Goal: Book appointment/travel/reservation

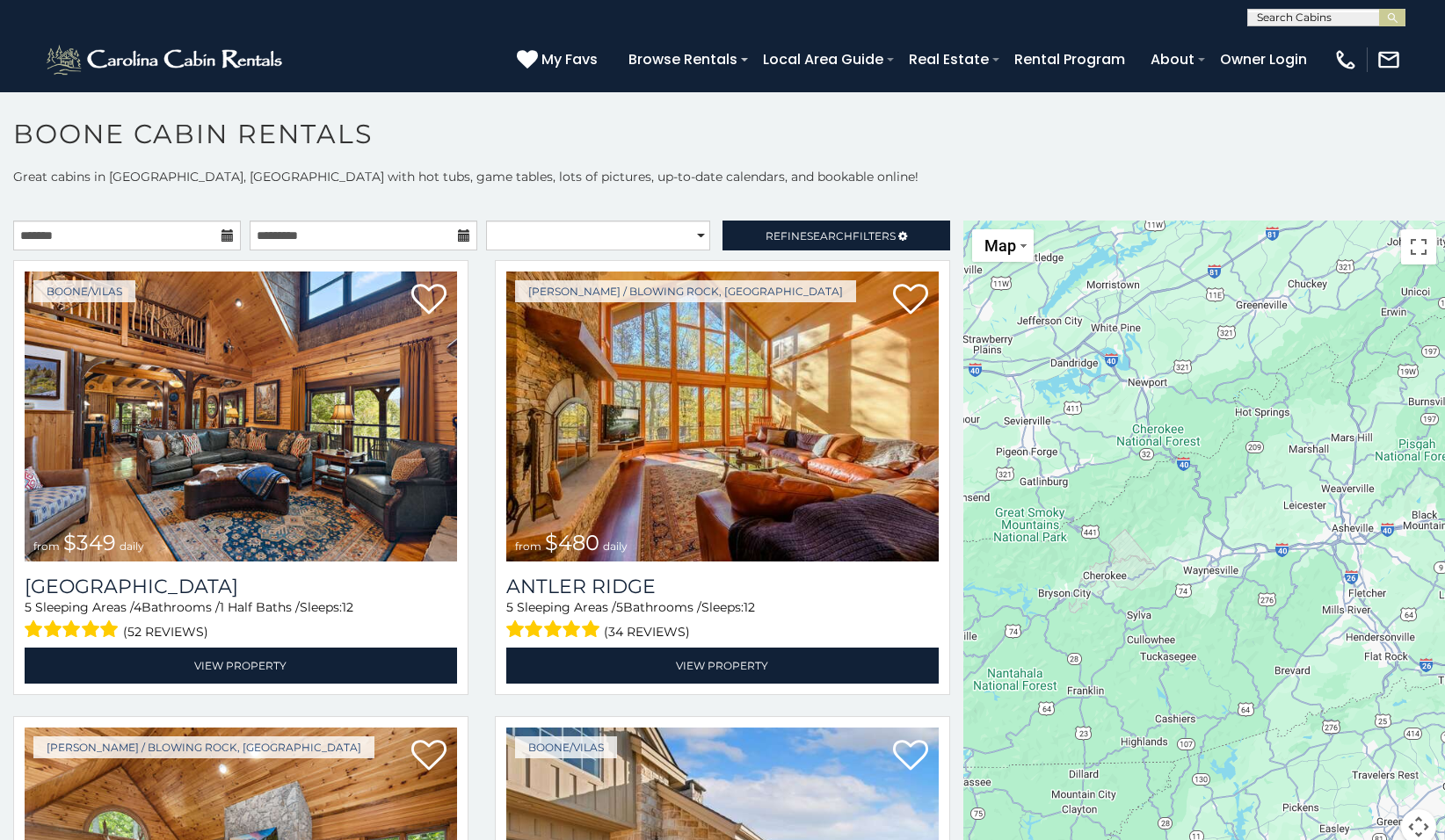
drag, startPoint x: 997, startPoint y: 715, endPoint x: 1345, endPoint y: 468, distance: 426.7
click at [1345, 468] on div "$349 $480 $315 $425 $565 $355 $635 $675 $930 $400 $451 $330 $400 $485 $460 $395…" at bounding box center [1204, 543] width 482 height 645
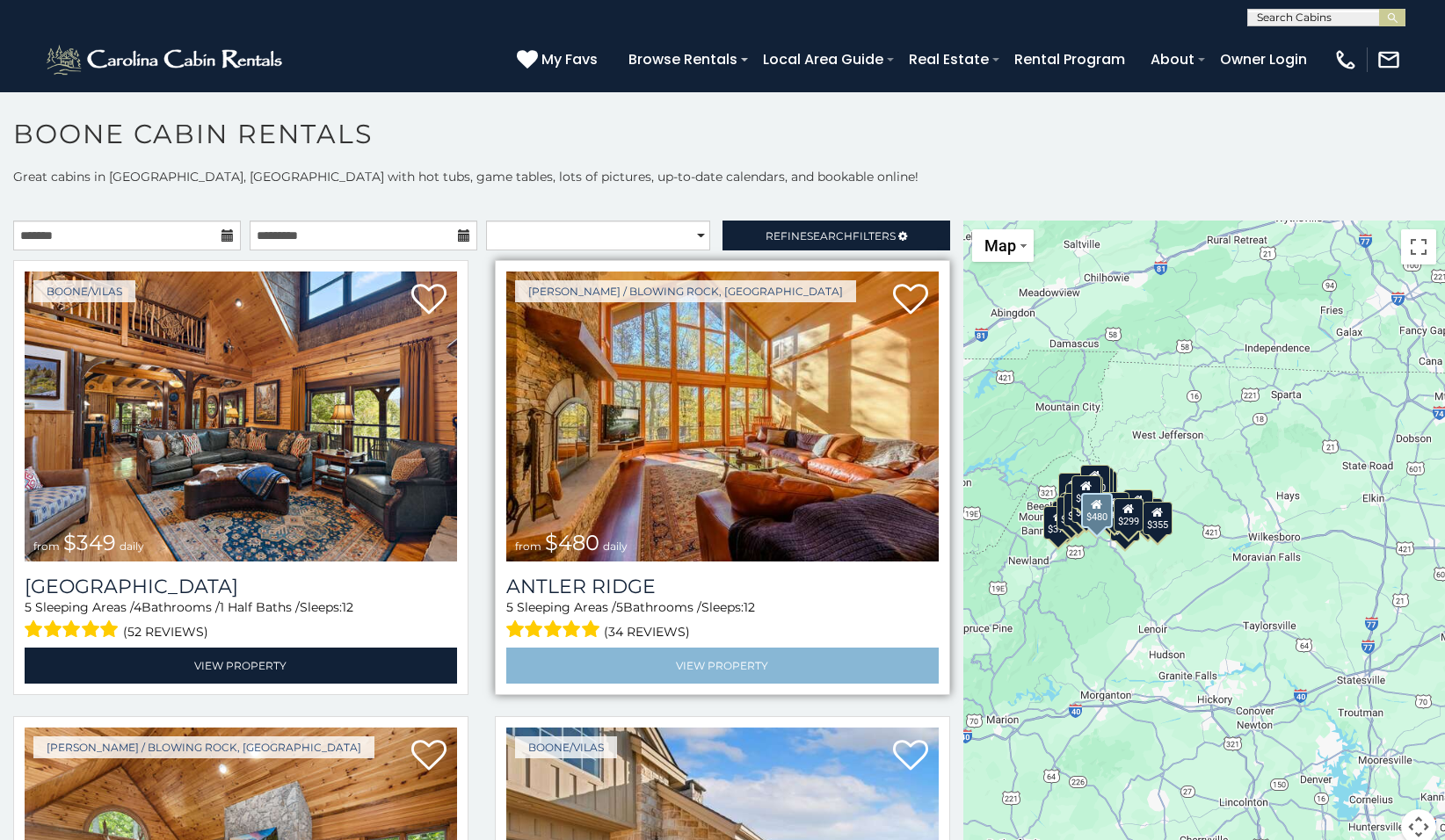
drag, startPoint x: 1121, startPoint y: 438, endPoint x: 600, endPoint y: 666, distance: 568.7
click at [600, 220] on main "**********" at bounding box center [722, 220] width 1445 height 0
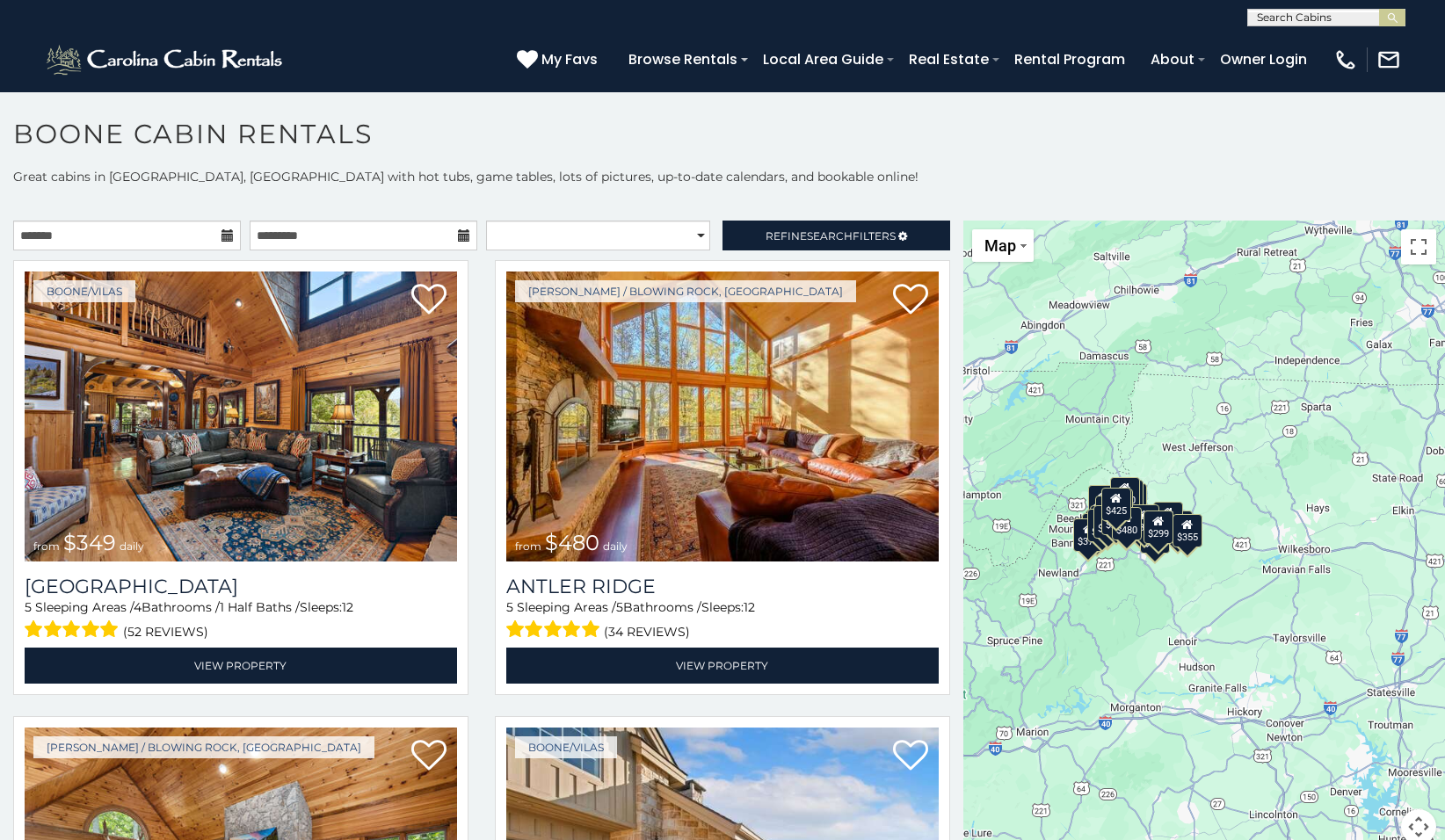
drag, startPoint x: 1107, startPoint y: 669, endPoint x: 1261, endPoint y: 637, distance: 157.3
click at [1260, 637] on div "$349 $480 $315 $425 $565 $355 $635 $675 $930 $400 $451 $330 $400 $485 $460 $395…" at bounding box center [1204, 543] width 482 height 645
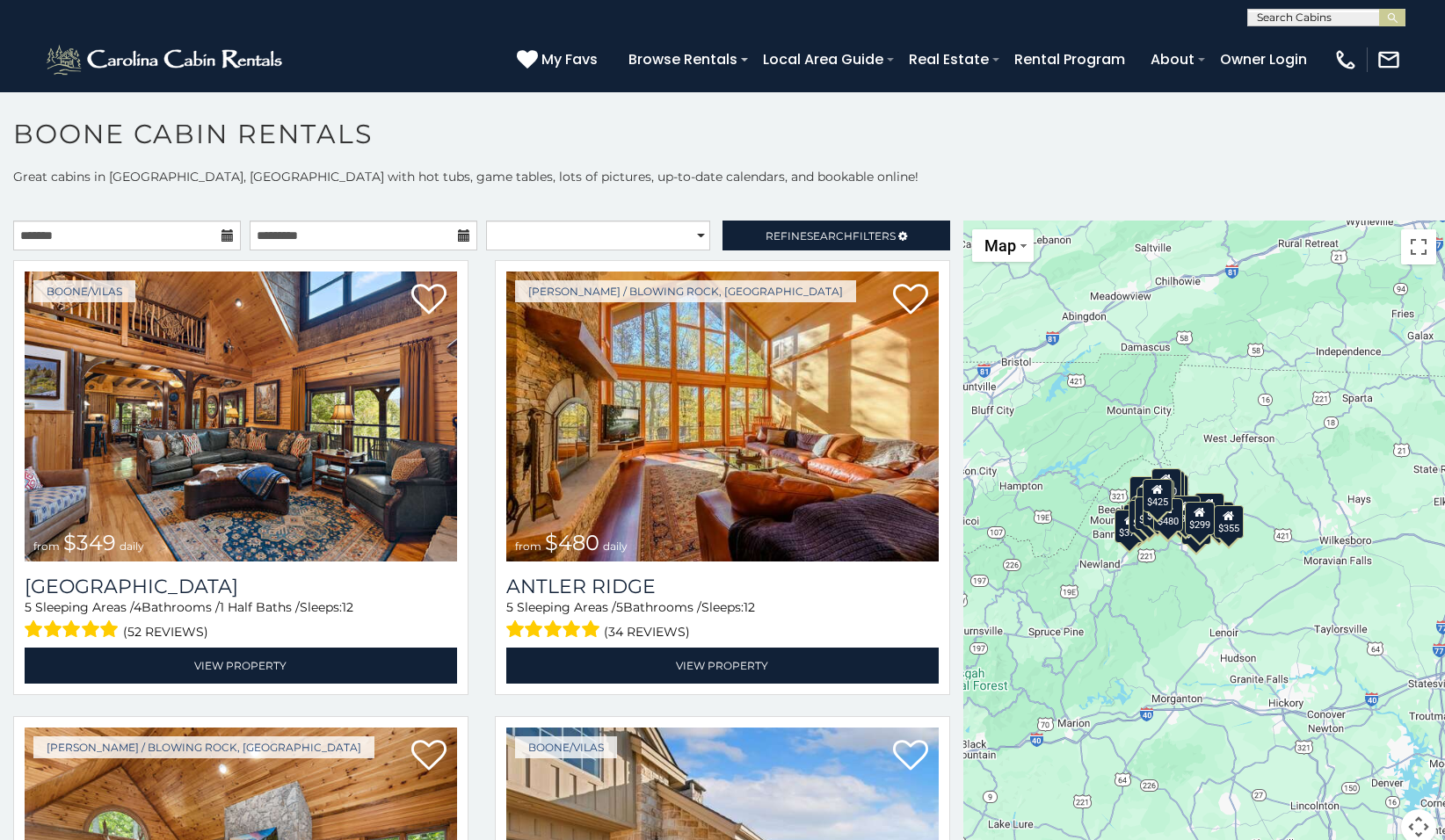
click at [1288, 593] on div "$349 $480 $315 $425 $565 $355 $635 $675 $930 $400 $451 $330 $400 $485 $460 $395…" at bounding box center [1204, 543] width 482 height 645
click at [1411, 242] on button "Toggle fullscreen view" at bounding box center [1419, 247] width 35 height 35
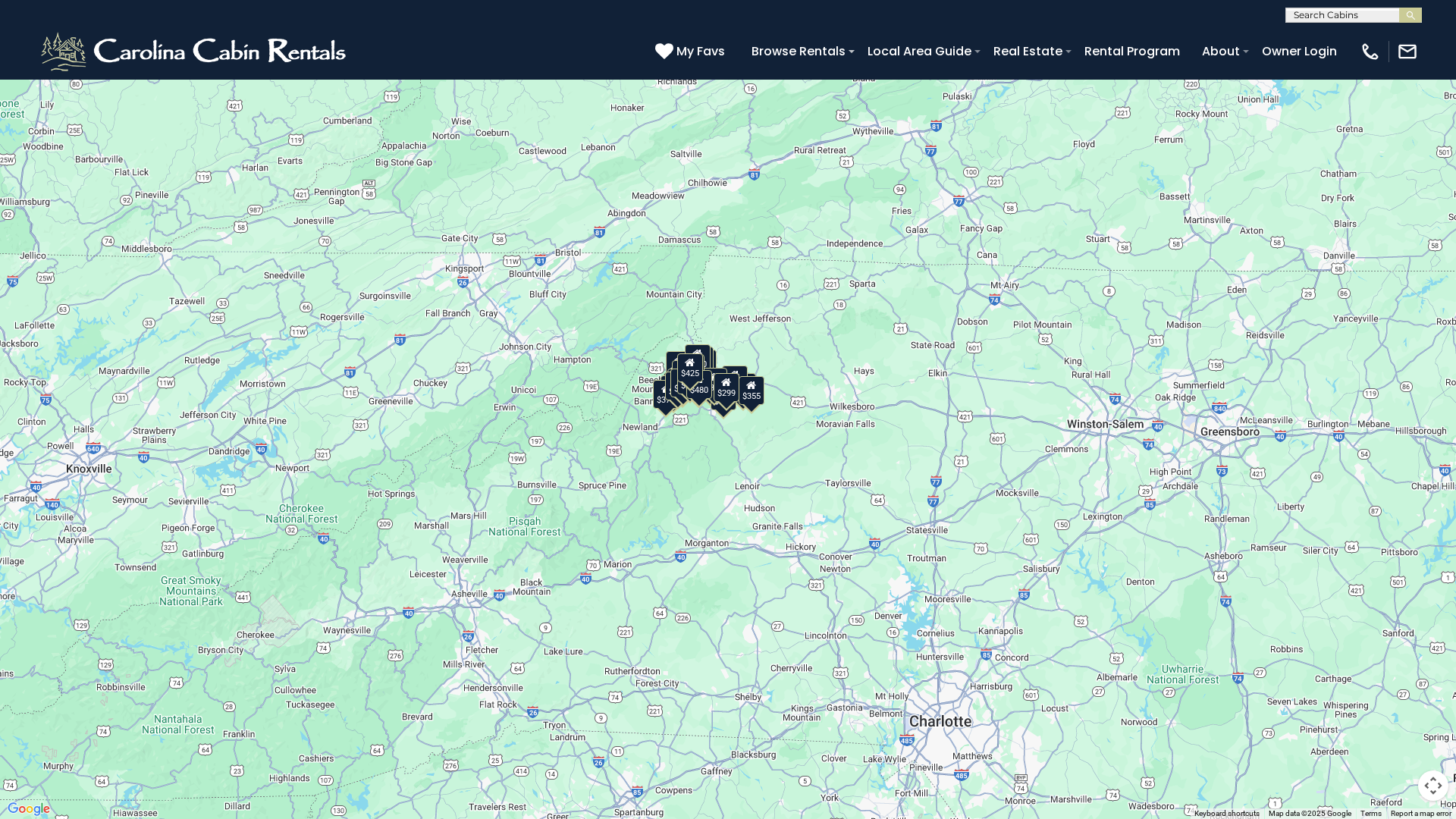
click at [728, 396] on div "$299" at bounding box center [726, 388] width 26 height 29
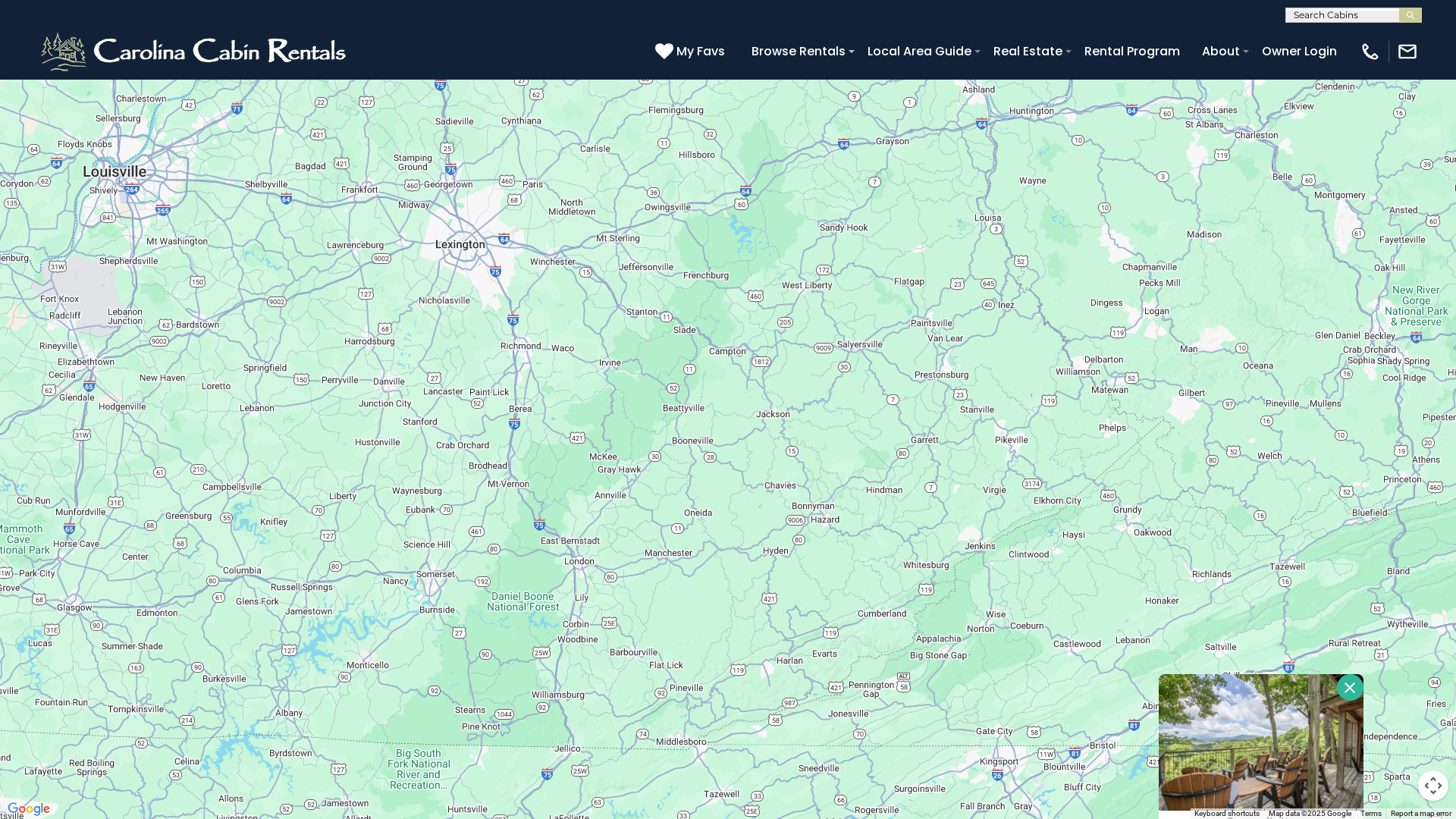
drag, startPoint x: 243, startPoint y: 320, endPoint x: 781, endPoint y: 818, distance: 733.1
click at [781, 724] on div "$349 $480 $315 $425 $565 $355 $635 $675 $930 $400 $451 $330 $400 $485 $460 $395…" at bounding box center [728, 410] width 1456 height 819
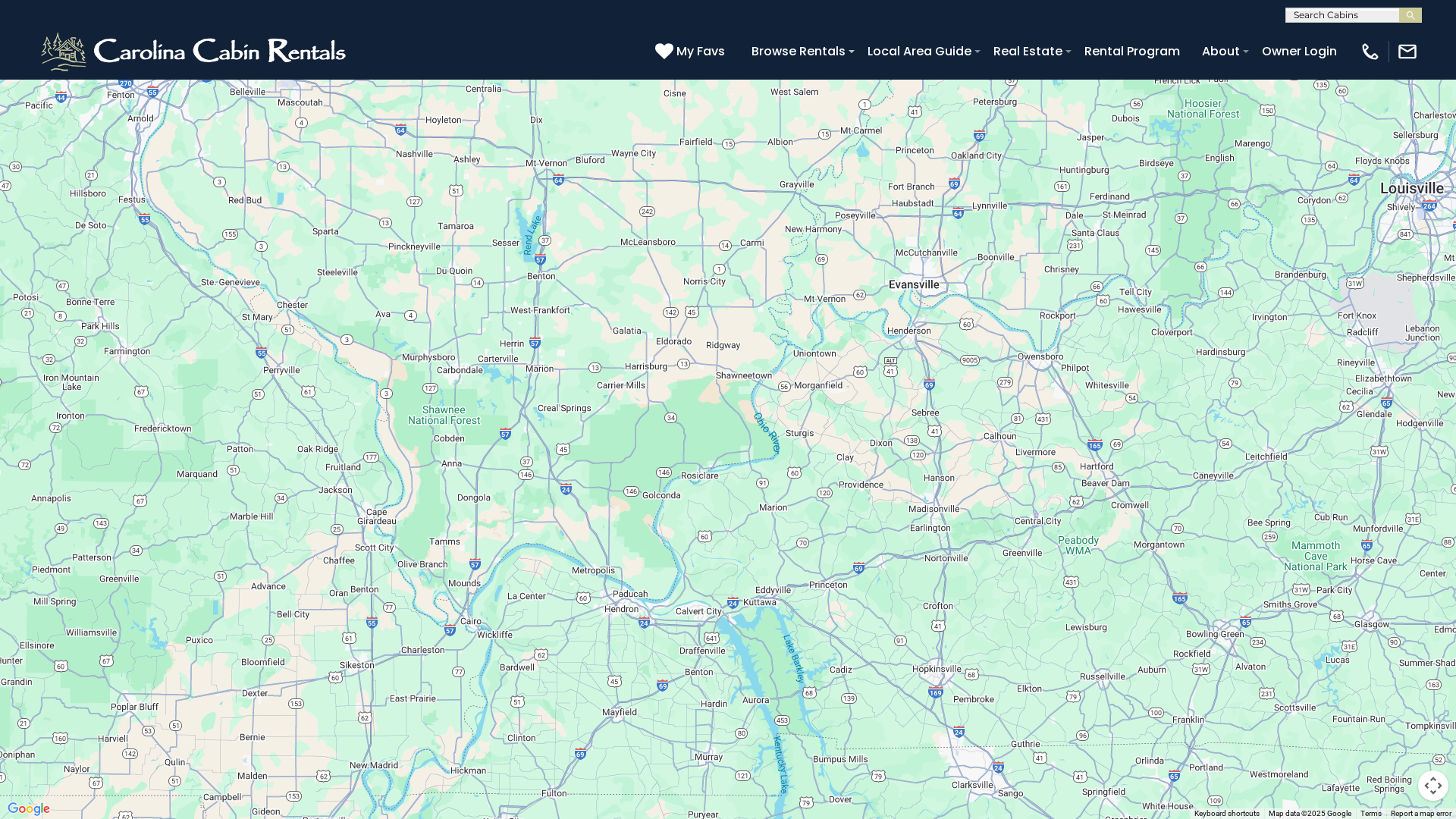
drag, startPoint x: 153, startPoint y: 395, endPoint x: 1455, endPoint y: 412, distance: 1302.1
click at [1246, 412] on div "$349 $480 $315 $425 $565 $355 $635 $675 $930 $400 $451 $330 $400 $485 $460 $395…" at bounding box center [728, 410] width 1456 height 819
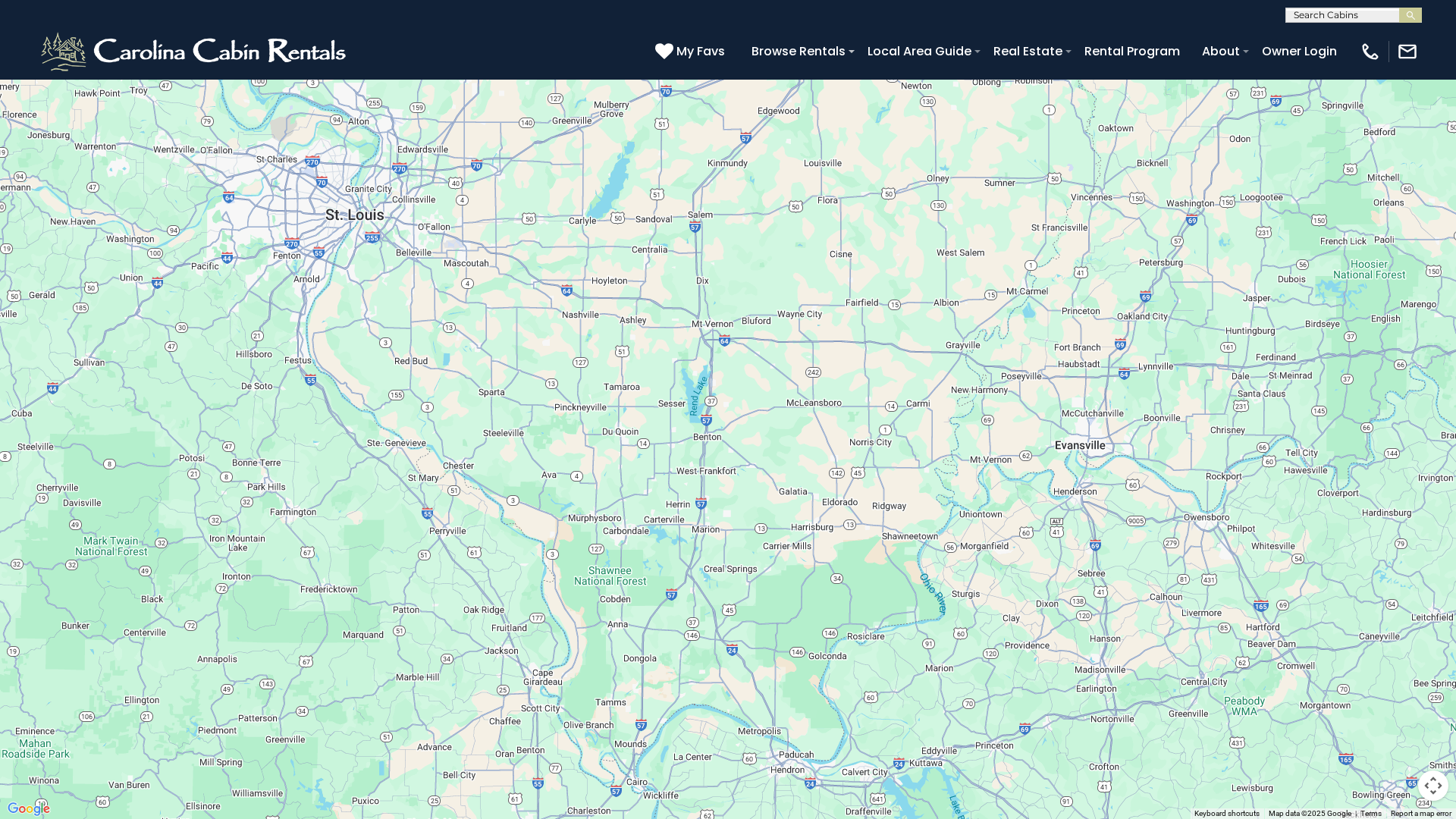
drag, startPoint x: 1067, startPoint y: 232, endPoint x: 1242, endPoint y: 405, distance: 246.1
click at [1241, 405] on div "$349 $480 $315 $425 $565 $355 $635 $675 $930 $400 $451 $330 $400 $485 $460 $395…" at bounding box center [728, 410] width 1456 height 819
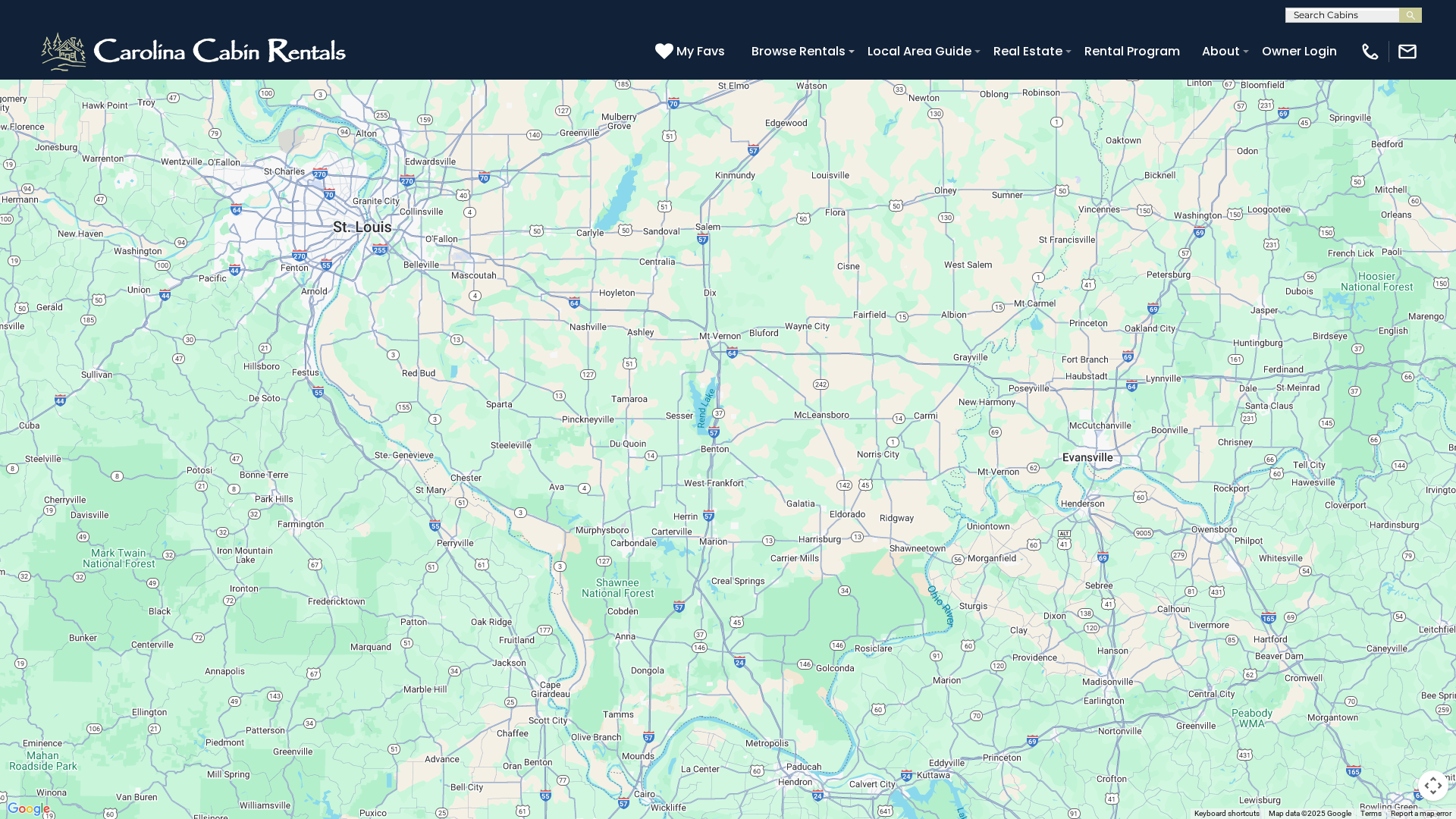
click at [1246, 27] on button "Toggle fullscreen view" at bounding box center [1433, 23] width 30 height 30
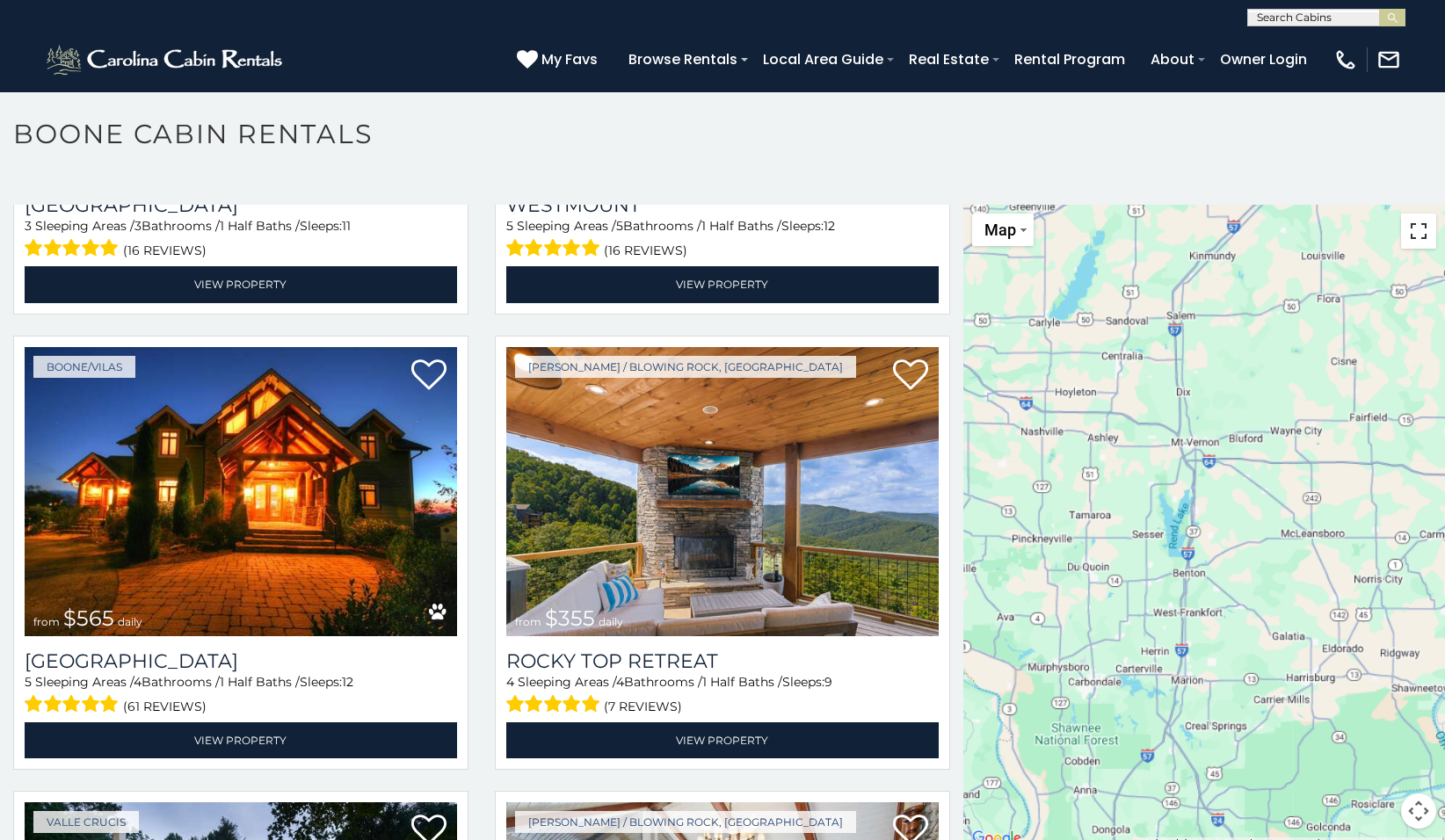
scroll to position [878, 0]
